Goal: Purchase product/service

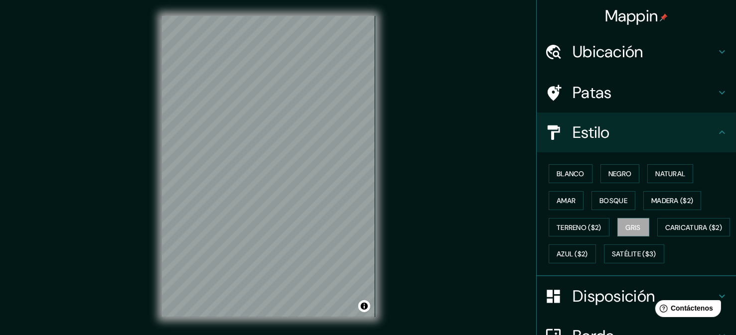
click at [461, 83] on div "Mappin Ubicación [PERSON_NAME][STREET_ADDRESS][PERSON_NAME], [GEOGRAPHIC_DATA][…" at bounding box center [368, 175] width 736 height 350
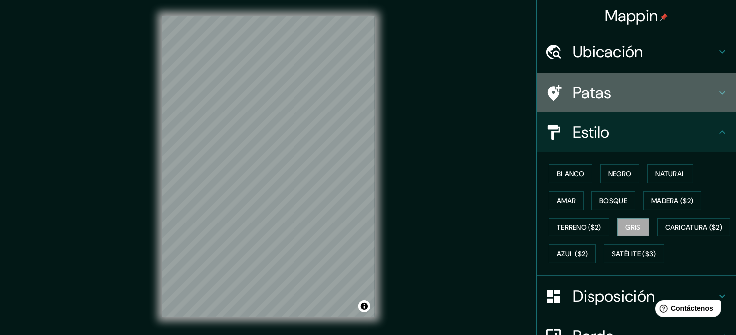
click at [587, 97] on font "Patas" at bounding box center [592, 92] width 39 height 21
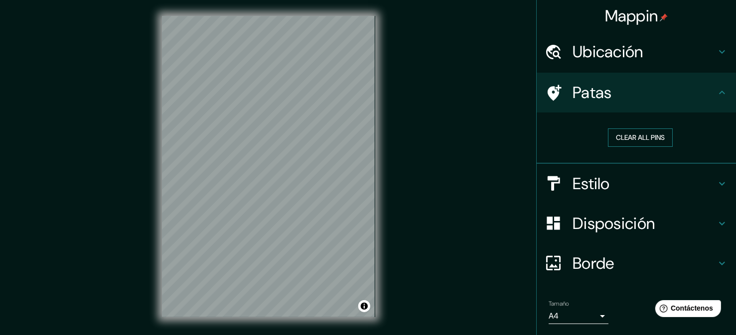
click at [653, 140] on button "Clear all pins" at bounding box center [640, 138] width 65 height 18
click at [687, 96] on h4 "Patas" at bounding box center [645, 93] width 144 height 20
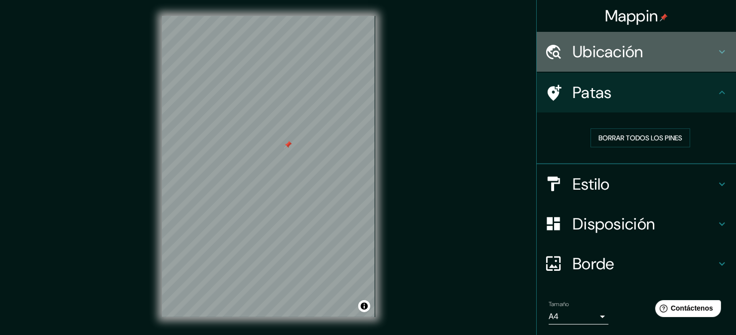
click at [629, 54] on font "Ubicación" at bounding box center [608, 51] width 71 height 21
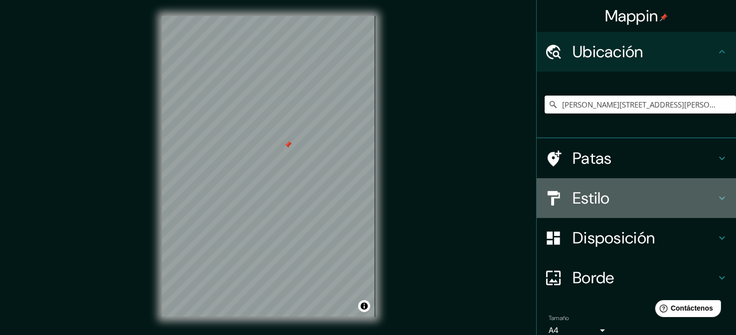
click at [616, 200] on h4 "Estilo" at bounding box center [645, 198] width 144 height 20
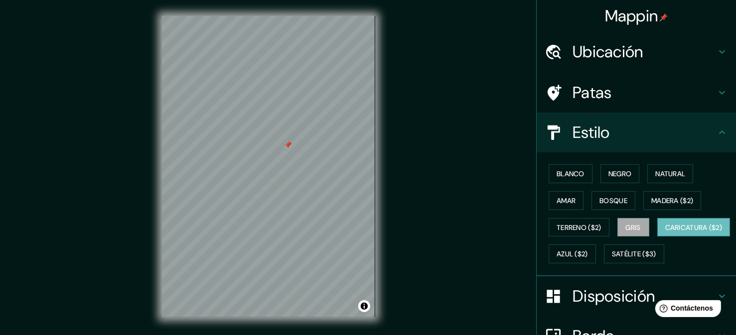
click at [665, 232] on font "Caricatura ($2)" at bounding box center [693, 227] width 57 height 9
click at [587, 224] on font "Terreno ($2)" at bounding box center [579, 227] width 45 height 9
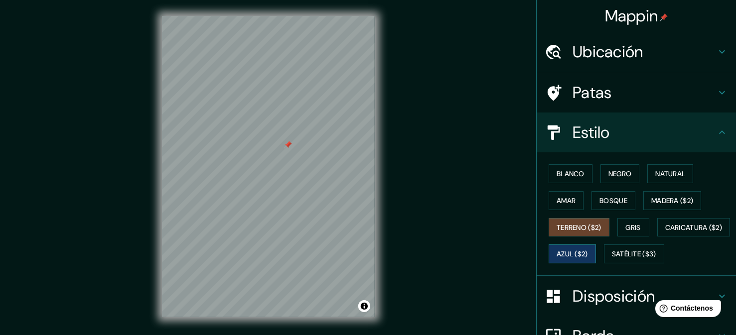
click at [588, 254] on font "Azul ($2)" at bounding box center [572, 254] width 31 height 9
click at [634, 231] on font "Gris" at bounding box center [633, 227] width 15 height 13
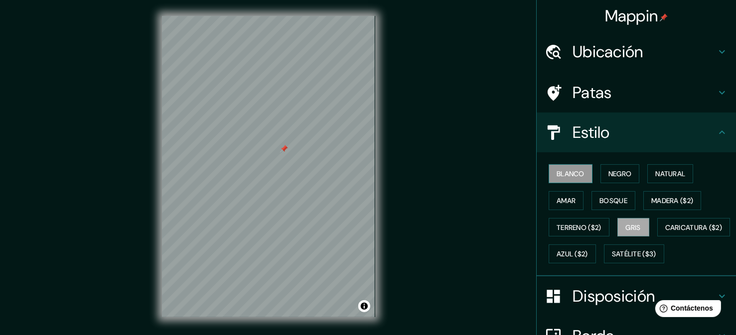
click at [577, 172] on font "Blanco" at bounding box center [571, 173] width 28 height 9
click at [617, 179] on font "Negro" at bounding box center [620, 173] width 23 height 13
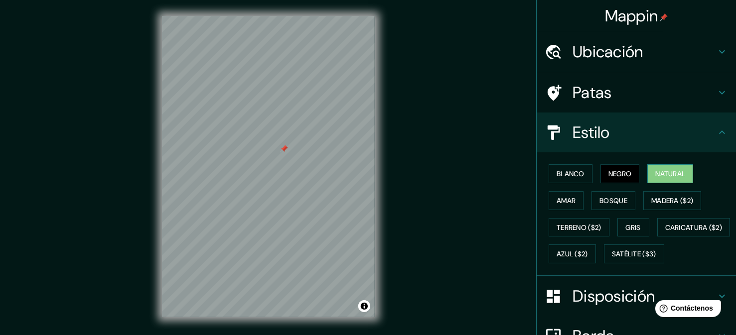
click at [655, 178] on font "Natural" at bounding box center [670, 173] width 30 height 13
click at [567, 205] on font "Amar" at bounding box center [566, 200] width 19 height 13
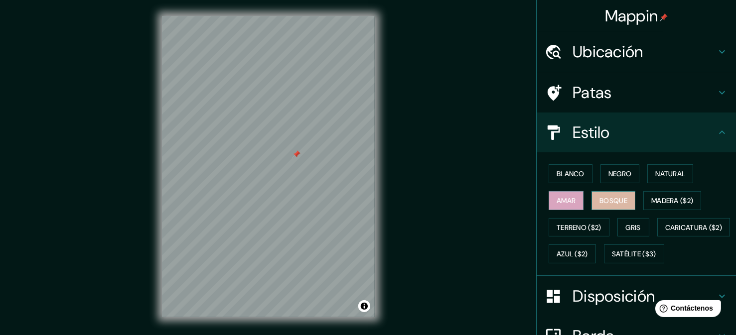
click at [607, 205] on font "Bosque" at bounding box center [614, 200] width 28 height 13
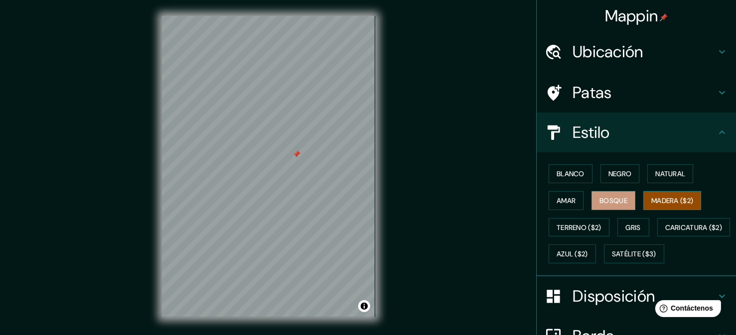
click at [672, 203] on font "Madera ($2)" at bounding box center [672, 200] width 42 height 9
click at [612, 259] on font "Satélite ($3)" at bounding box center [634, 254] width 44 height 9
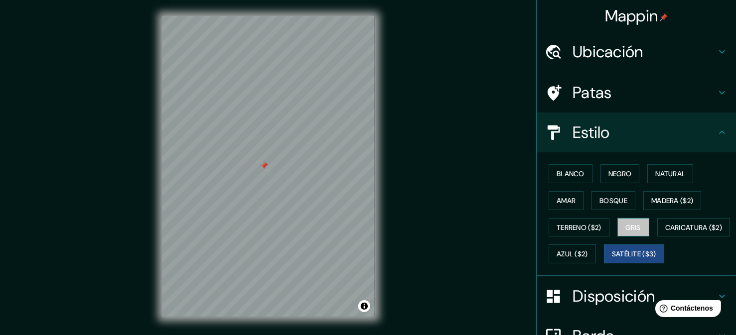
click at [635, 225] on font "Gris" at bounding box center [633, 227] width 15 height 9
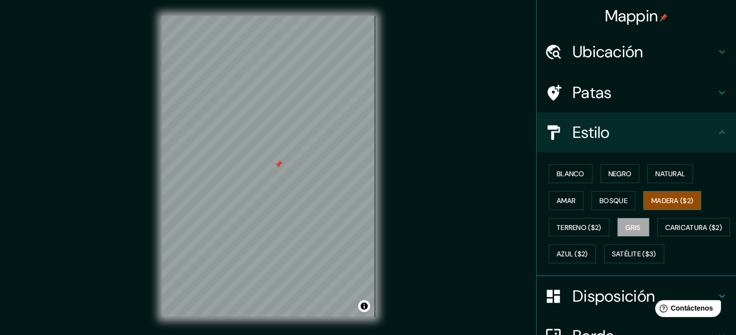
click at [654, 202] on font "Madera ($2)" at bounding box center [672, 200] width 42 height 9
click at [596, 229] on font "Terreno ($2)" at bounding box center [579, 227] width 45 height 9
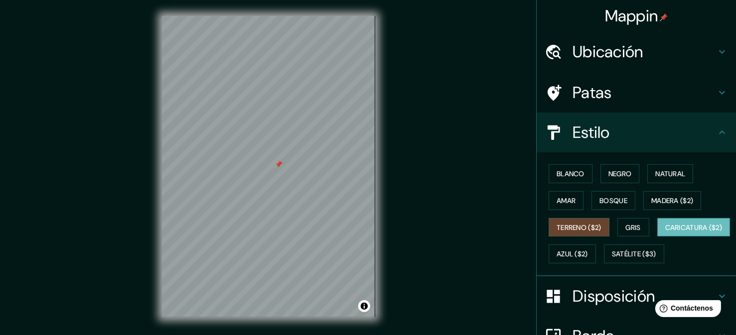
click at [665, 232] on font "Caricatura ($2)" at bounding box center [693, 227] width 57 height 9
click at [588, 256] on font "Azul ($2)" at bounding box center [572, 254] width 31 height 9
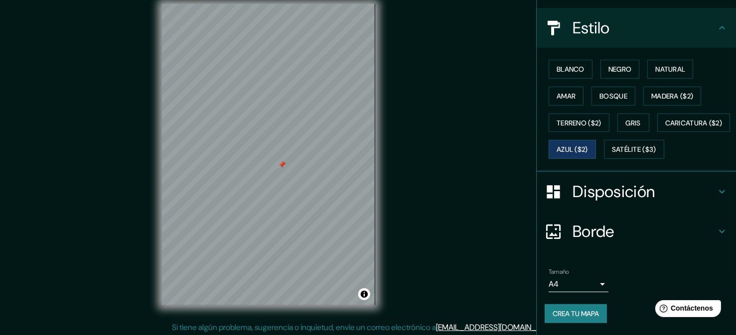
scroll to position [11, 0]
drag, startPoint x: 282, startPoint y: 168, endPoint x: 291, endPoint y: 177, distance: 12.3
click at [289, 175] on div at bounding box center [285, 171] width 8 height 8
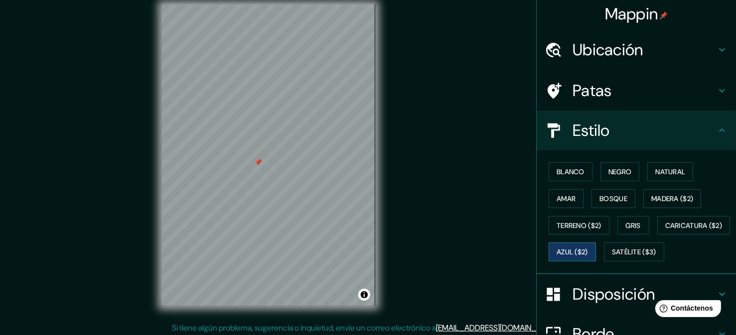
scroll to position [0, 0]
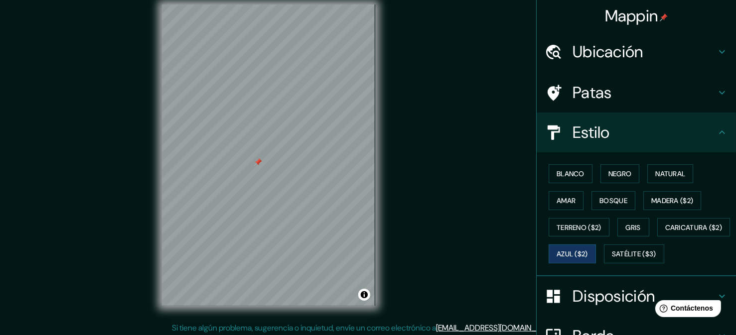
click at [610, 97] on h4 "Patas" at bounding box center [645, 93] width 144 height 20
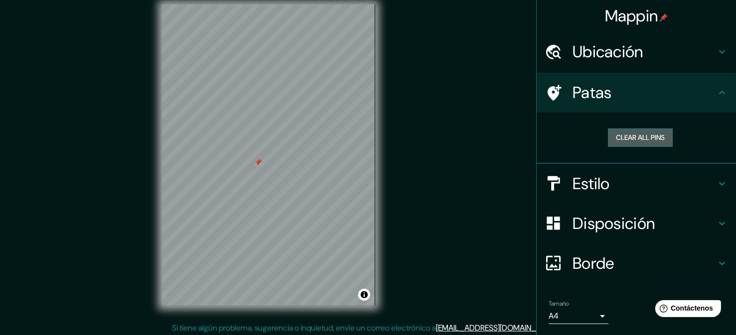
click at [644, 137] on button "Clear all pins" at bounding box center [640, 138] width 65 height 18
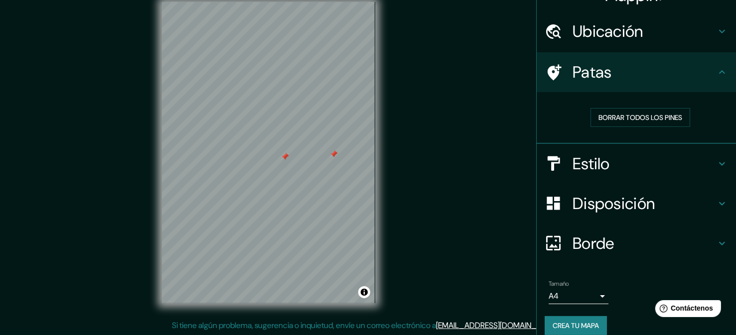
scroll to position [30, 0]
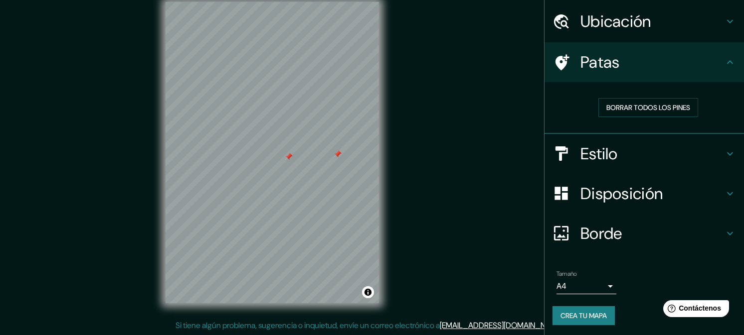
click at [591, 287] on body "Mappin Ubicación [PERSON_NAME][STREET_ADDRESS][PERSON_NAME][PERSON_NAME], [GEOG…" at bounding box center [372, 153] width 744 height 335
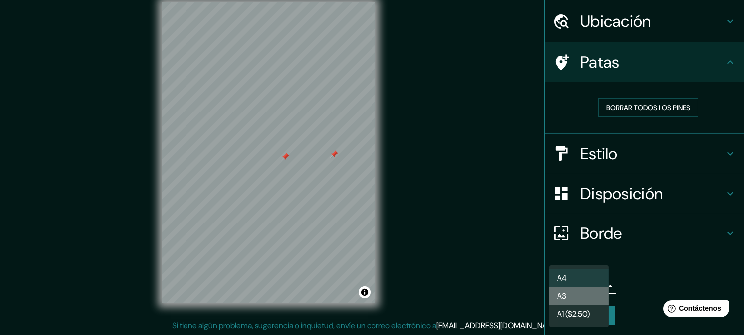
click at [595, 302] on li "A3" at bounding box center [579, 297] width 60 height 18
